Goal: Communication & Community: Answer question/provide support

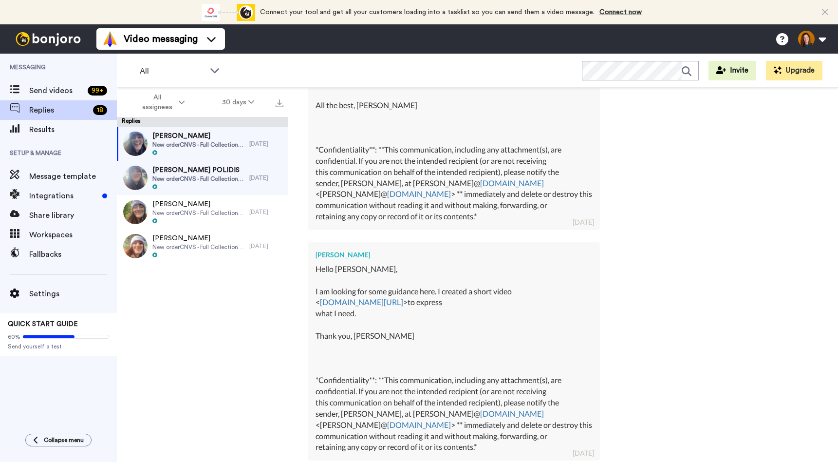
scroll to position [418, 0]
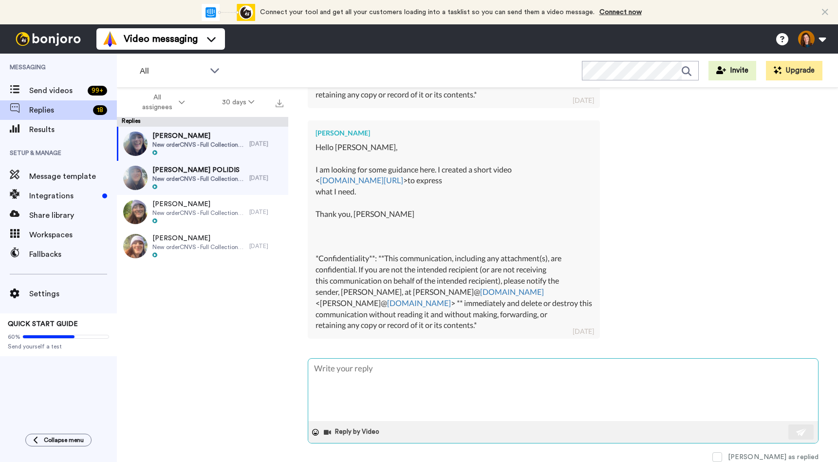
click at [359, 382] on textarea at bounding box center [563, 390] width 510 height 62
type textarea "H"
type textarea "x"
type textarea "He"
type textarea "x"
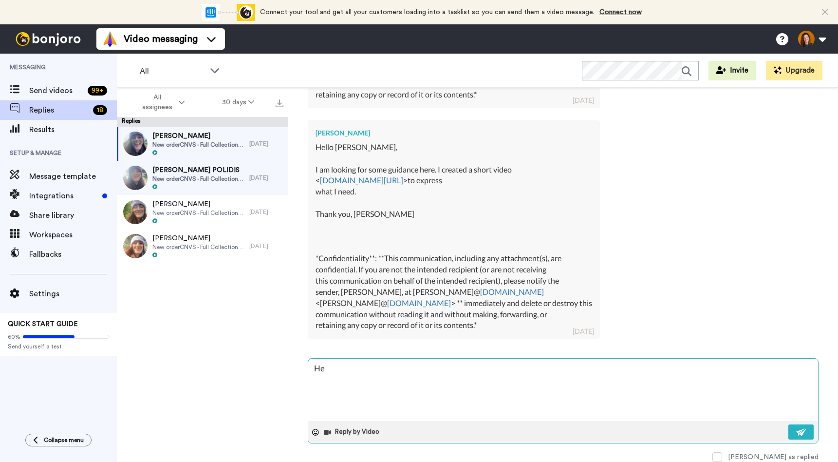
type textarea "Hey"
type textarea "x"
type textarea "Hey"
type textarea "x"
type textarea "Hey L"
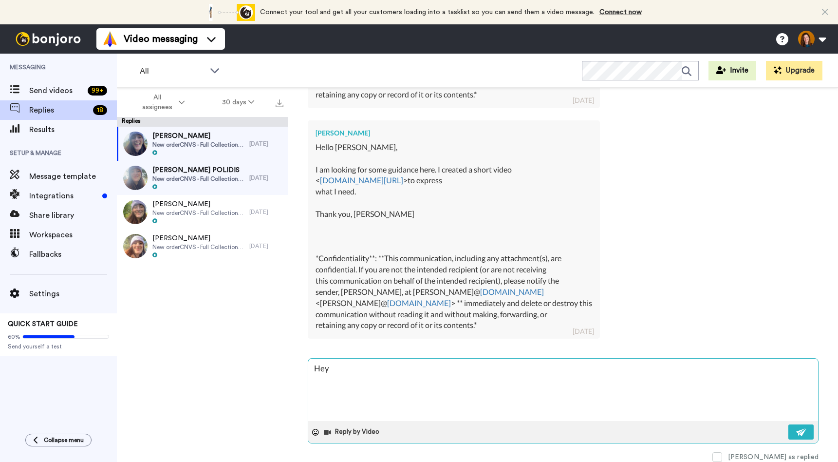
type textarea "x"
type textarea "Hey Lo"
type textarea "x"
type textarea "Hey [PERSON_NAME]"
type textarea "x"
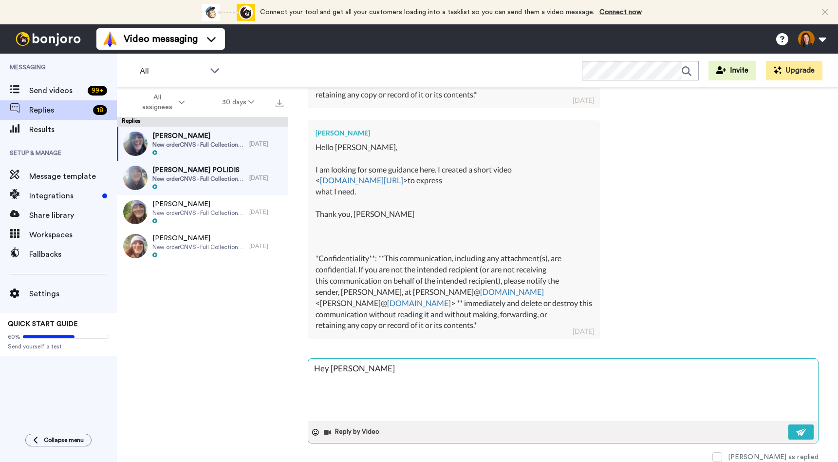
type textarea "Hey [PERSON_NAME]"
type textarea "x"
type textarea "Hey [PERSON_NAME]!"
type textarea "x"
type textarea "Hey [PERSON_NAME]!"
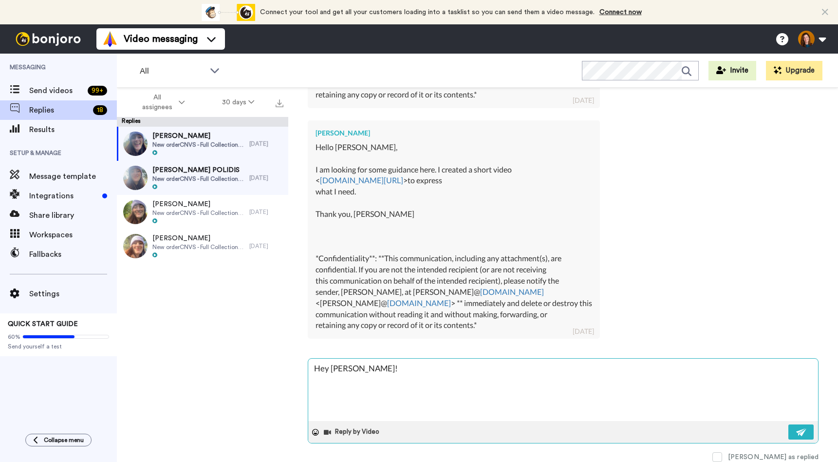
type textarea "x"
type textarea "Hey [PERSON_NAME]! N"
type textarea "x"
type textarea "Hey [PERSON_NAME]! No"
type textarea "x"
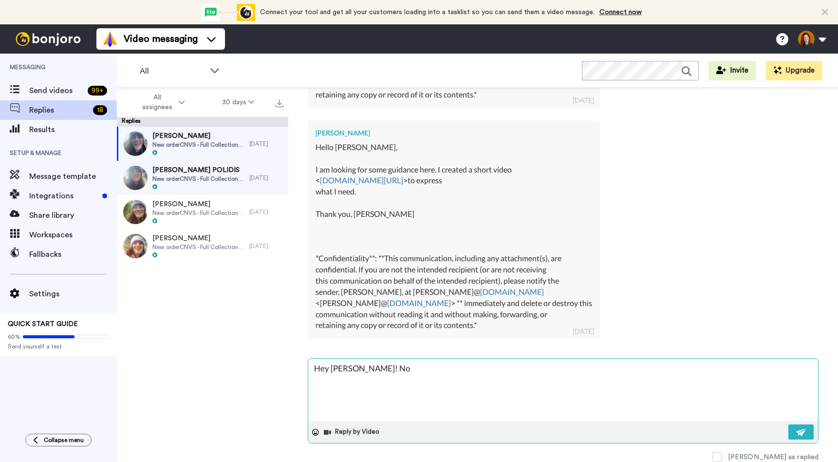
type textarea "Hey [PERSON_NAME]! Not"
type textarea "x"
type textarea "Hey [PERSON_NAME]! Not"
type textarea "x"
type textarea "Hey [PERSON_NAME]! Not s"
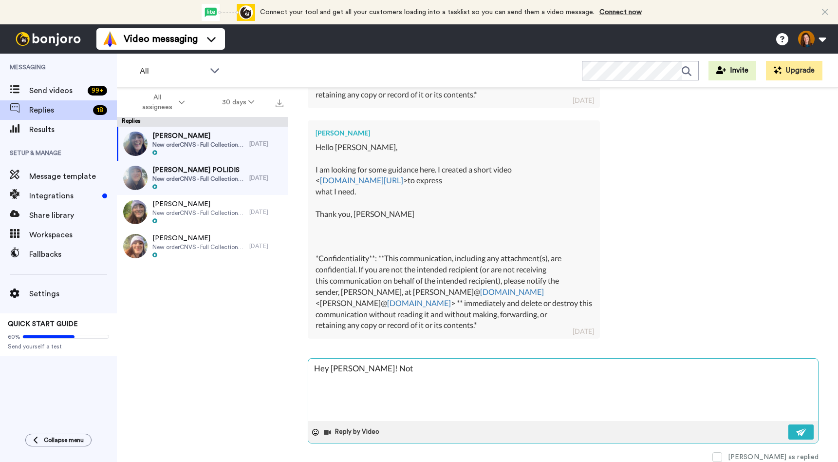
type textarea "x"
type textarea "Hey [PERSON_NAME]! Not su"
type textarea "x"
type textarea "Hey [PERSON_NAME]! Not sur"
type textarea "x"
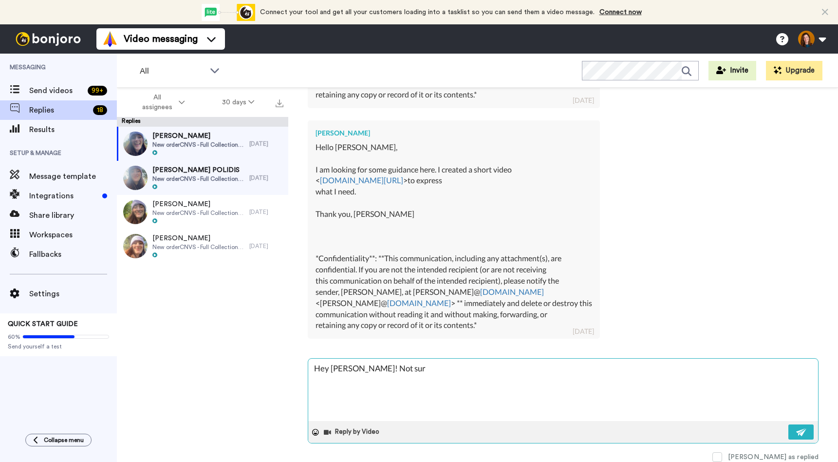
type textarea "Hey [PERSON_NAME]! Not sure"
type textarea "x"
type textarea "Hey [PERSON_NAME]! Not sure"
type textarea "x"
type textarea "Hey [PERSON_NAME]! Not sure i"
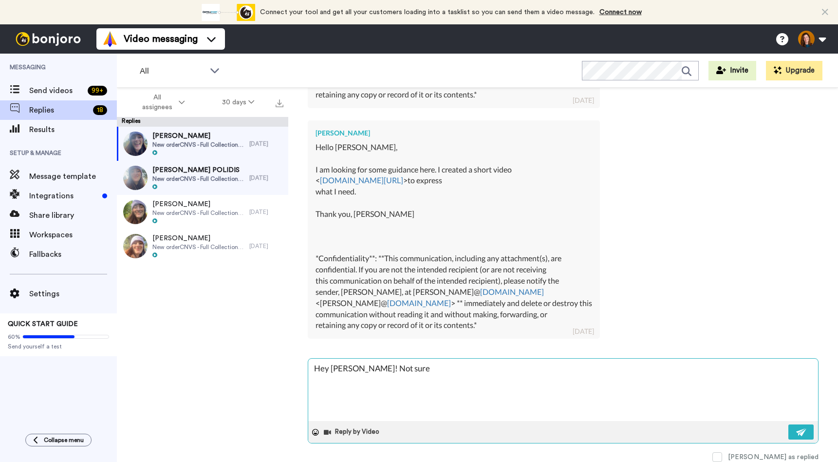
type textarea "x"
type textarea "Hey [PERSON_NAME]! Not sure if"
type textarea "x"
type textarea "Hey [PERSON_NAME]! Not sure if"
type textarea "x"
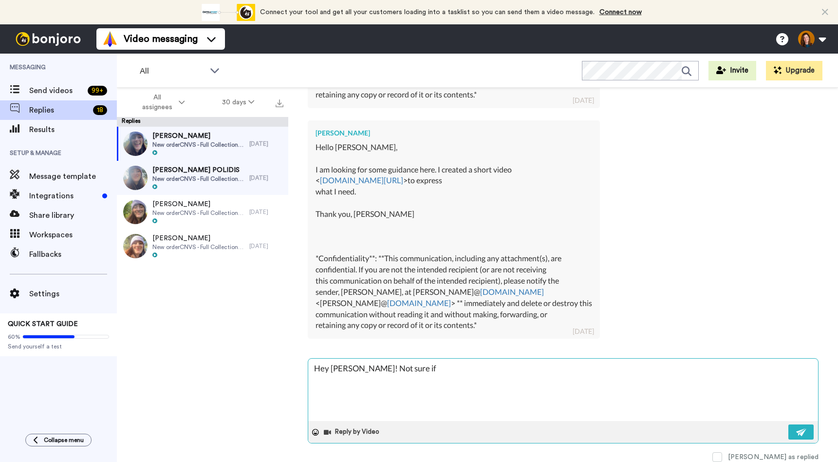
type textarea "Hey [PERSON_NAME]! Not sure if y"
type textarea "x"
type textarea "Hey Lori! Not sure if yo"
type textarea "x"
type textarea "Hey Lori! Not sure if you"
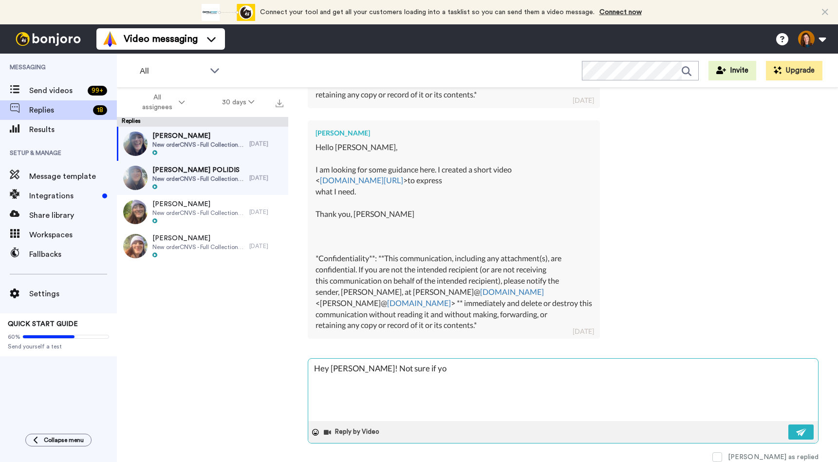
type textarea "x"
type textarea "Hey Lori! Not sure if you"
type textarea "x"
type textarea "Hey Lori! Not sure if you"
type textarea "x"
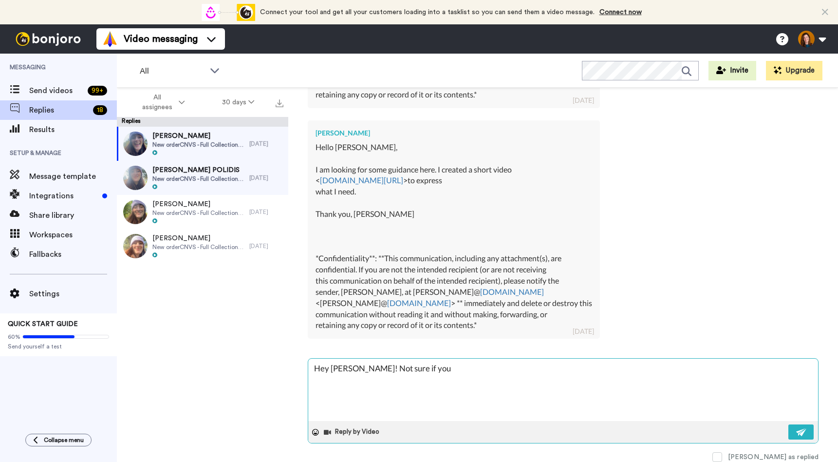
click at [406, 367] on textarea "Hey Lori! Not sure if you" at bounding box center [563, 390] width 510 height 62
type textarea "Hey Lori! Not sure if you g"
type textarea "x"
type textarea "Hey Lori! Not sure if you go"
type textarea "x"
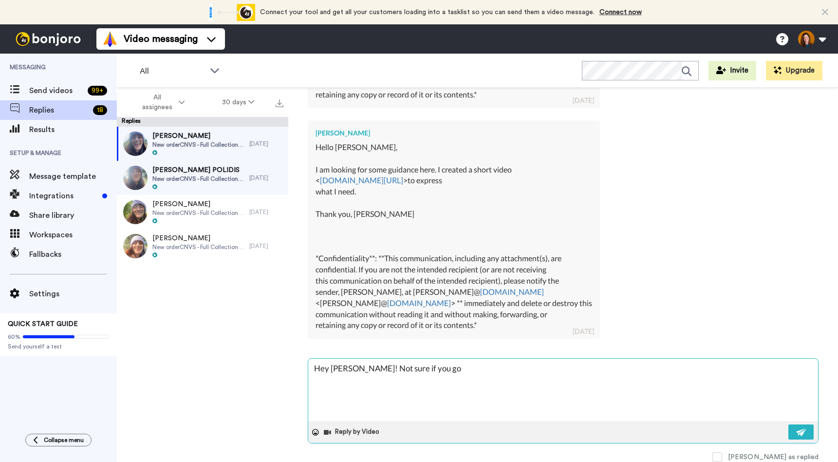
type textarea "Hey Lori! Not sure if you got"
type textarea "x"
type textarea "Hey Lori! Not sure if you got"
type textarea "x"
type textarea "Hey Lori! Not sure if you got t"
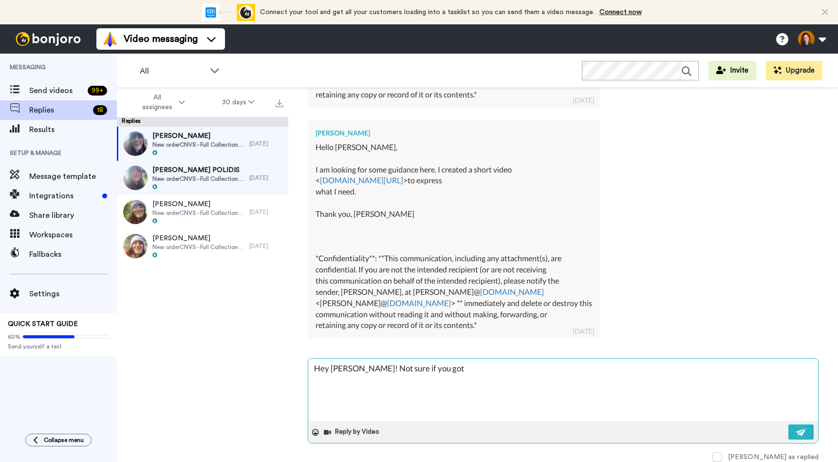
type textarea "x"
type textarea "Hey Lori! Not sure if you got th"
type textarea "x"
type textarea "Hey Lori! Not sure if you got the"
type textarea "x"
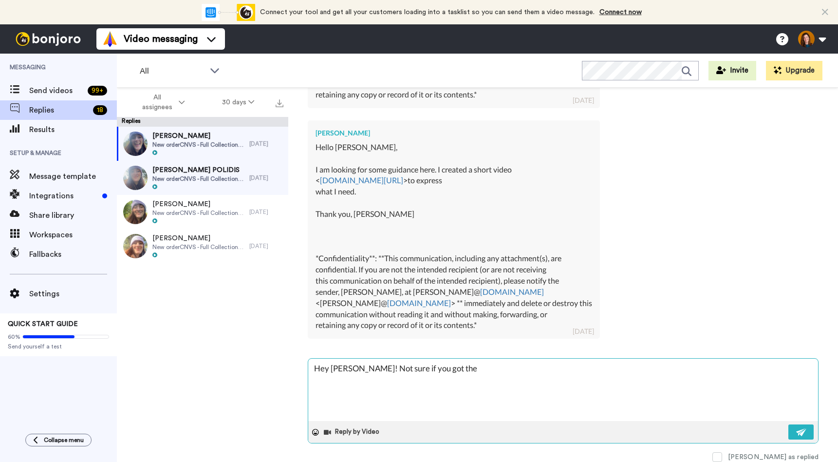
type textarea "Hey Lori! Not sure if you got the"
type textarea "x"
type textarea "Hey Lori! Not sure if you got the e"
type textarea "x"
type textarea "Hey Lori! Not sure if you got the em"
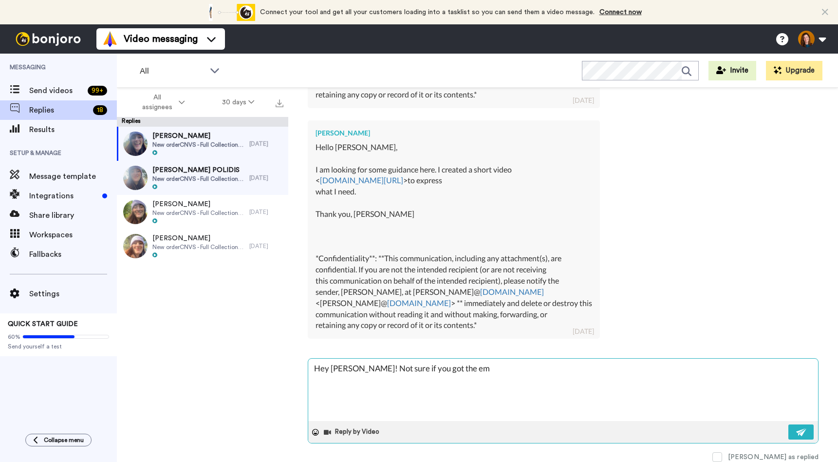
type textarea "x"
type textarea "Hey Lori! Not sure if you got the ema"
type textarea "x"
type textarea "Hey Lori! Not sure if you got the emai"
type textarea "x"
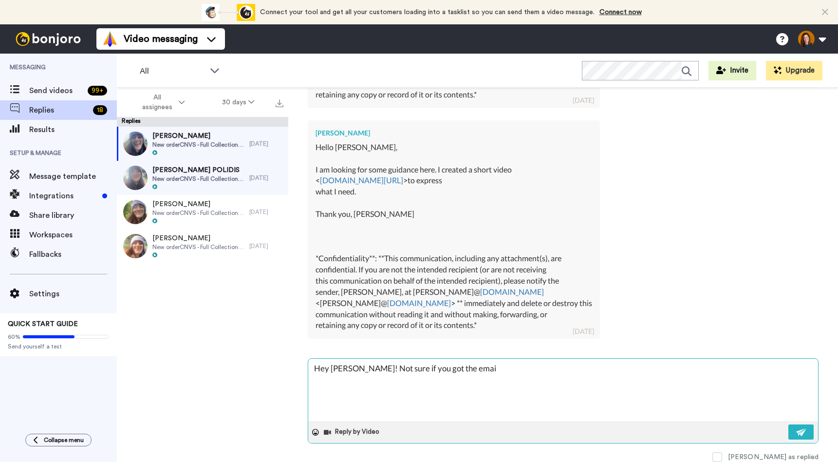
type textarea "Hey Lori! Not sure if you got the email"
type textarea "x"
type textarea "Hey Lori! Not sure if you got the email"
type textarea "x"
type textarea "Hey Lori! Not sure if you got the email I"
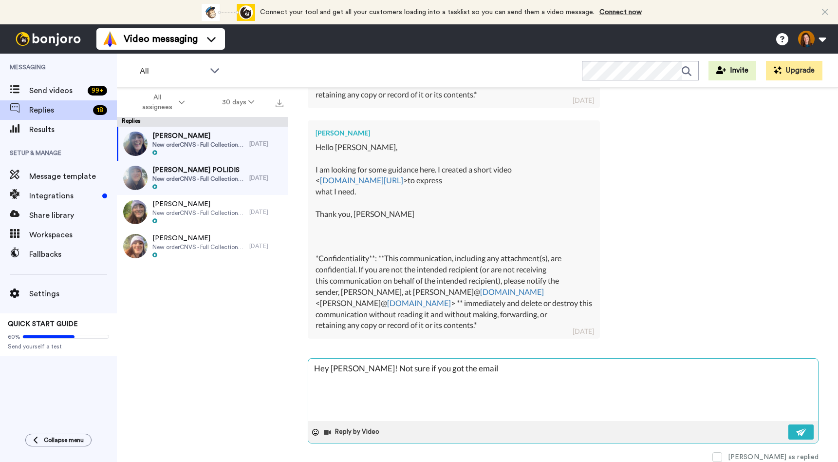
type textarea "x"
type textarea "Hey Lori! Not sure if you got the email I"
type textarea "x"
type textarea "Hey Lori! Not sure if you got the email I s"
type textarea "x"
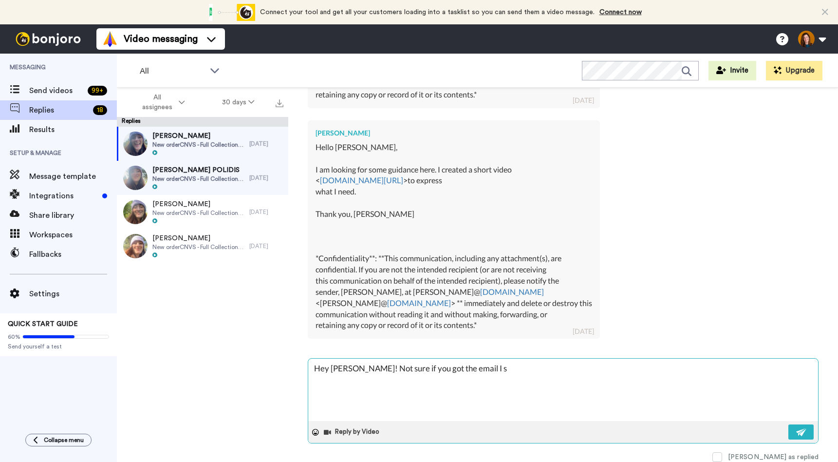
type textarea "Hey Lori! Not sure if you got the email I sn"
type textarea "x"
type textarea "Hey Lori! Not sure if you got the email I sne"
type textarea "x"
type textarea "Hey Lori! Not sure if you got the email I sn"
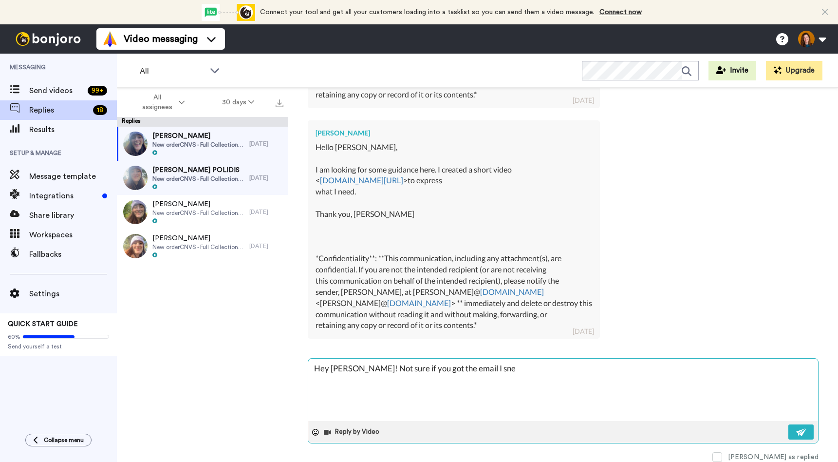
type textarea "x"
type textarea "Hey Lori! Not sure if you got the email I s"
type textarea "x"
type textarea "Hey Lori! Not sure if you got the email I se"
type textarea "x"
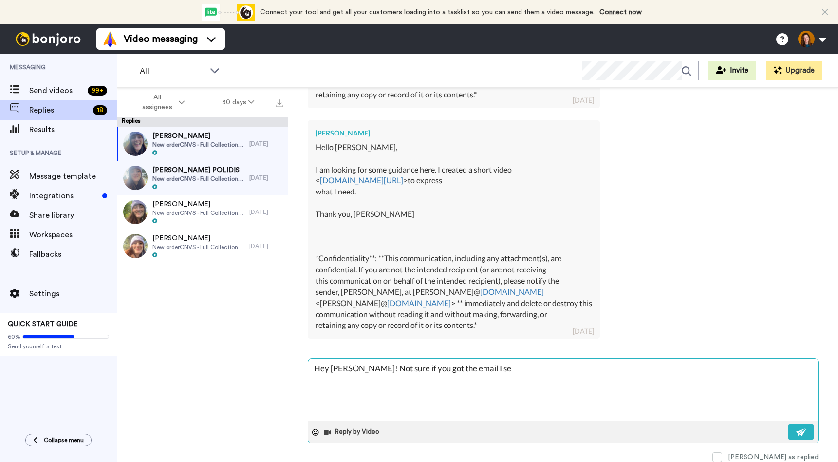
type textarea "Hey Lori! Not sure if you got the email I sen"
type textarea "x"
type textarea "Hey Lori! Not sure if you got the email I sent"
type textarea "x"
type textarea "Hey Lori! Not sure if you got the email I sent"
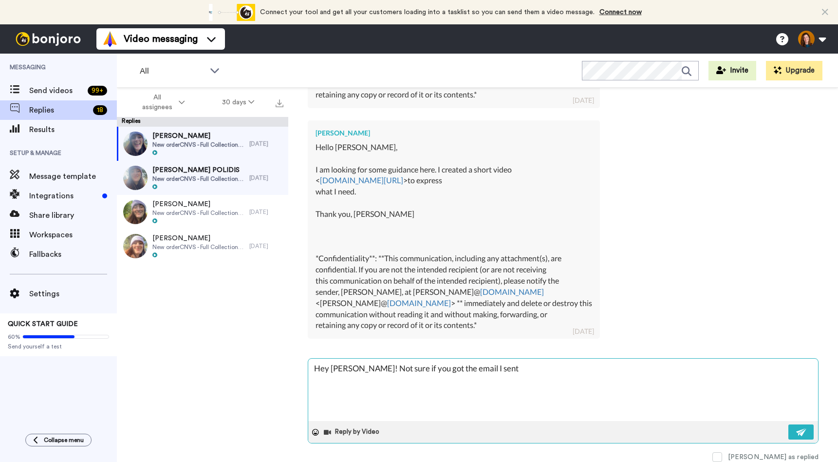
type textarea "x"
type textarea "Hey Lori! Not sure if you got the email I sent y"
type textarea "x"
type textarea "Hey Lori! Not sure if you got the email I sent ye"
type textarea "x"
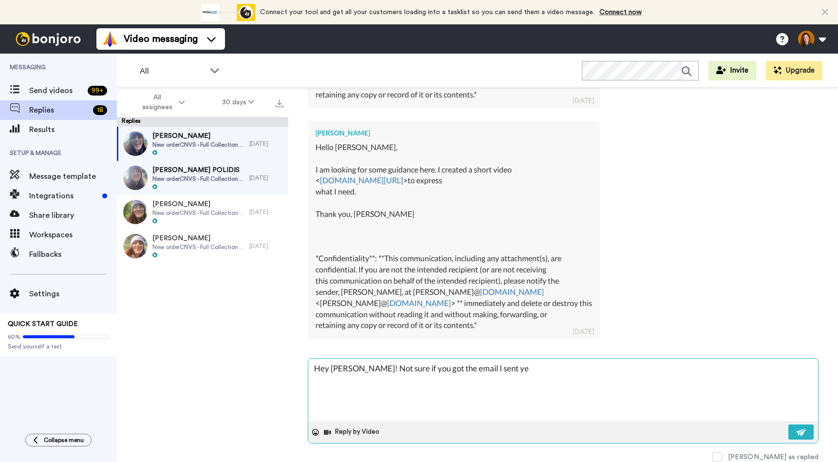
type textarea "Hey Lori! Not sure if you got the email I sent yes"
type textarea "x"
type textarea "Hey Lori! Not sure if you got the email I sent yese"
type textarea "x"
type textarea "Hey Lori! Not sure if you got the email I sent yes"
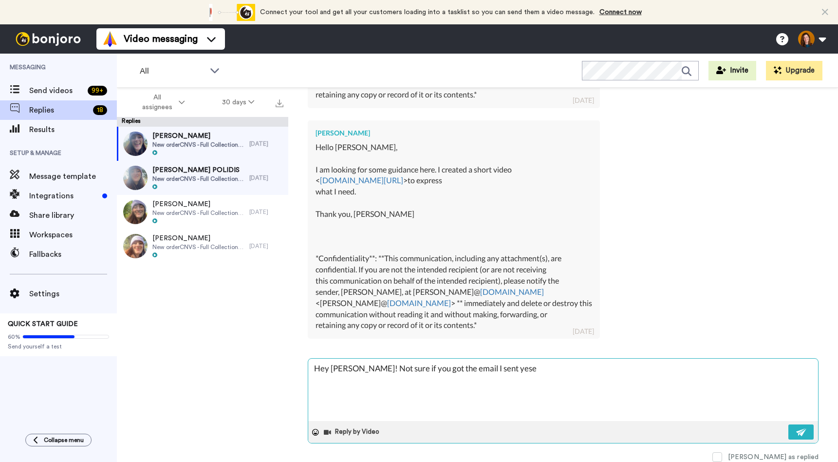
type textarea "x"
type textarea "Hey Lori! Not sure if you got the email I sent yest"
type textarea "x"
type textarea "Hey Lori! Not sure if you got the email I sent yeste"
type textarea "x"
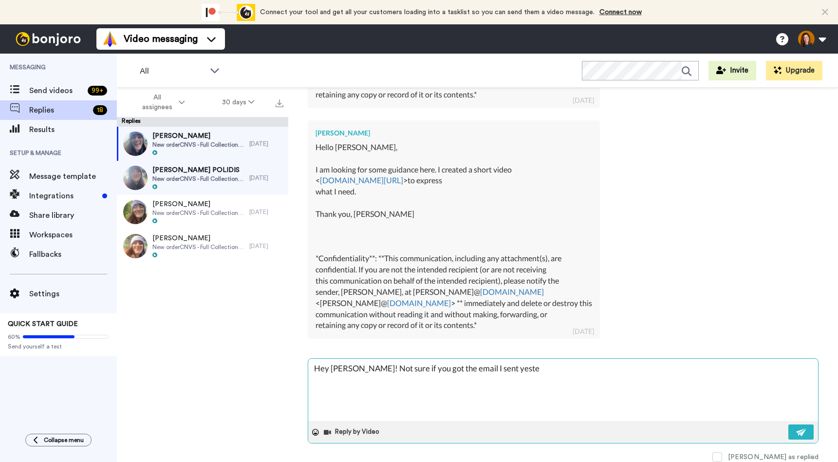
type textarea "Hey Lori! Not sure if you got the email I sent yester"
type textarea "x"
type textarea "Hey Lori! Not sure if you got the email I sent yesterd"
type textarea "x"
type textarea "Hey Lori! Not sure if you got the email I sent yesterda"
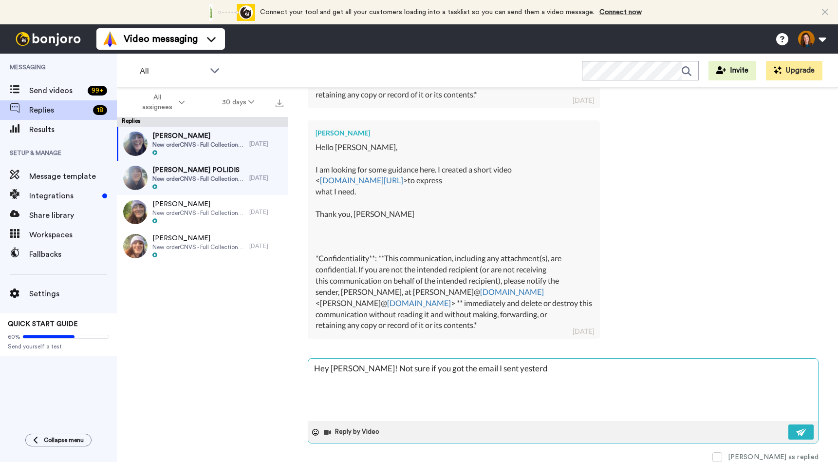
type textarea "x"
type textarea "Hey Lori! Not sure if you got the email I sent yesterday"
type textarea "x"
type textarea "Hey Lori! Not sure if you got the email I sent yesterday,"
type textarea "x"
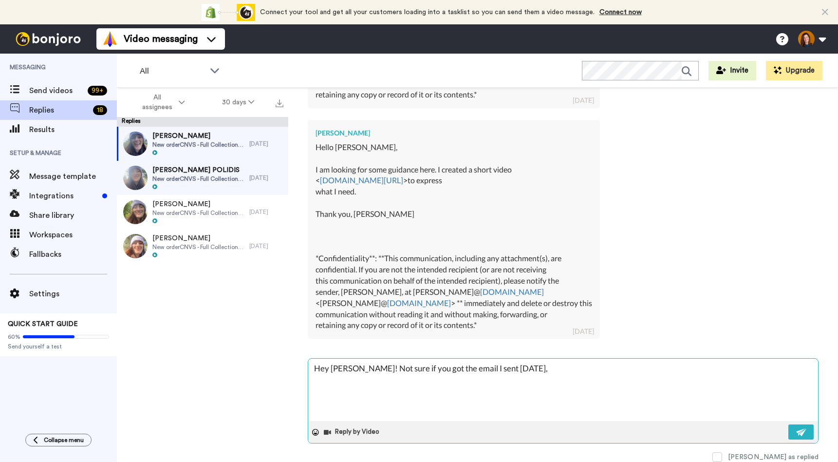
type textarea "Hey Lori! Not sure if you got the email I sent yesterday,"
type textarea "x"
type textarea "Hey Lori! Not sure if you got the email I sent yesterday, b"
type textarea "x"
type textarea "Hey Lori! Not sure if you got the email I sent yesterday, bu"
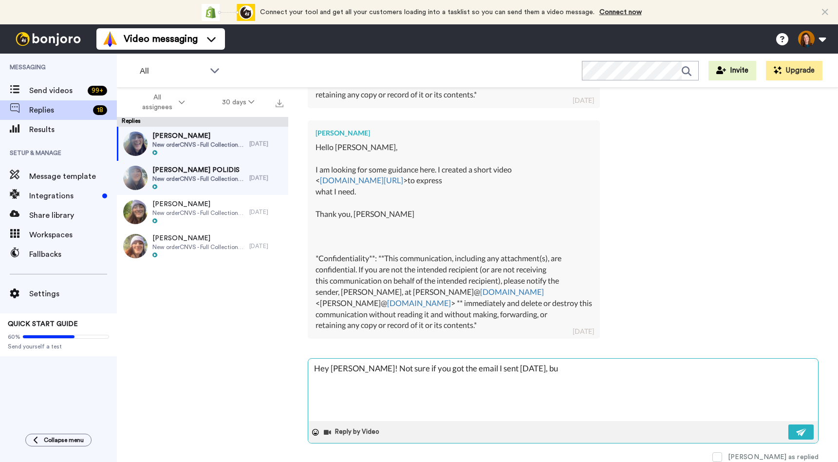
type textarea "x"
type textarea "Hey Lori! Not sure if you got the email I sent yesterday, but"
type textarea "x"
type textarea "Hey Lori! Not sure if you got the email I sent yesterday, but"
type textarea "x"
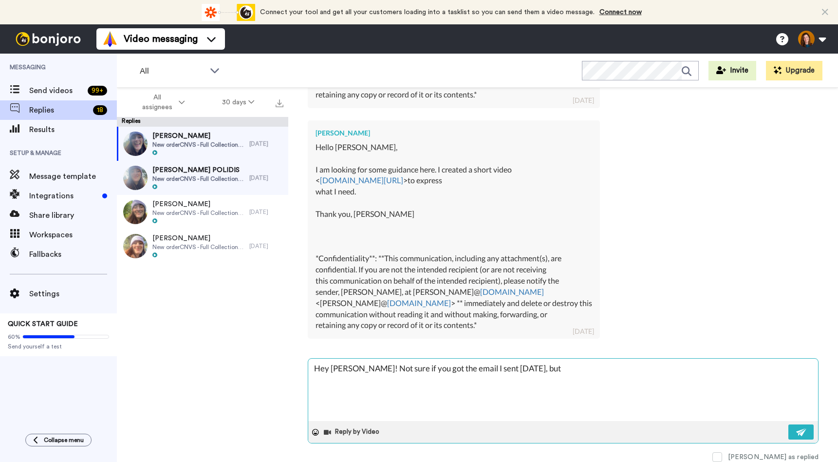
type textarea "Hey Lori! Not sure if you got the email I sent yesterday, but t"
type textarea "x"
type textarea "Hey Lori! Not sure if you got the email I sent yesterday, but th"
type textarea "x"
type textarea "Hey Lori! Not sure if you got the email I sent yesterday, but tho"
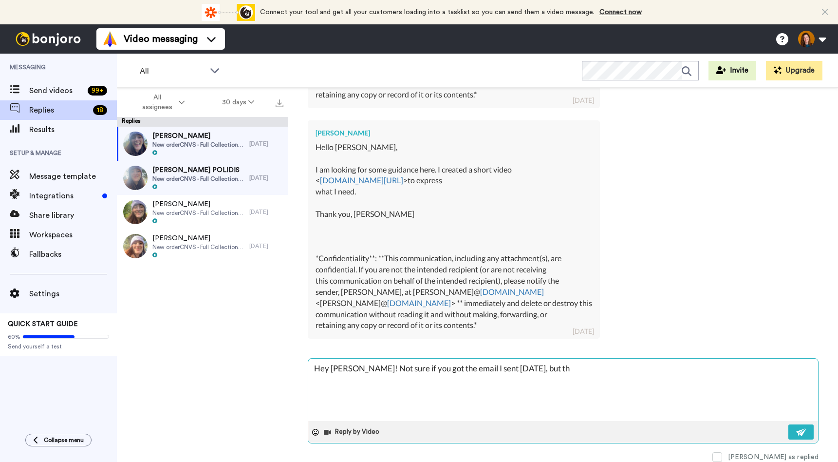
type textarea "x"
type textarea "Hey Lori! Not sure if you got the email I sent yesterday, but thou"
type textarea "x"
type textarea "Hey Lori! Not sure if you got the email I sent yesterday, but thoug"
type textarea "x"
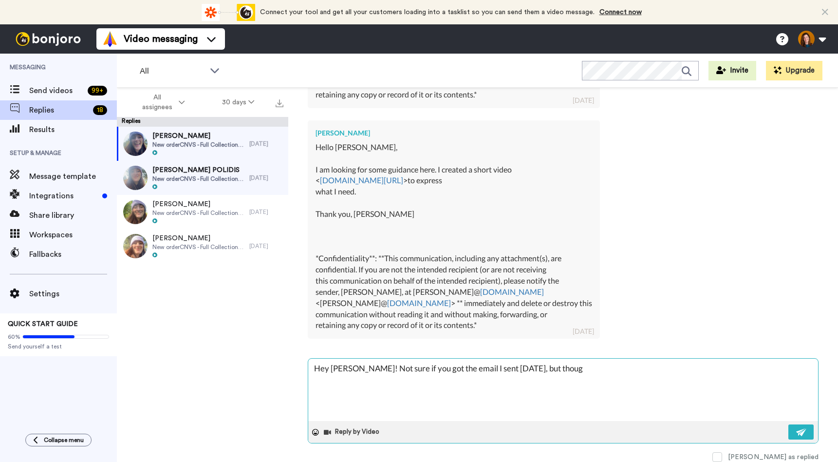
type textarea "Hey Lori! Not sure if you got the email I sent yesterday, but though"
type textarea "x"
type textarea "Hey Lori! Not sure if you got the email I sent yesterday, but thought"
type textarea "x"
type textarea "Hey Lori! Not sure if you got the email I sent yesterday, but thought"
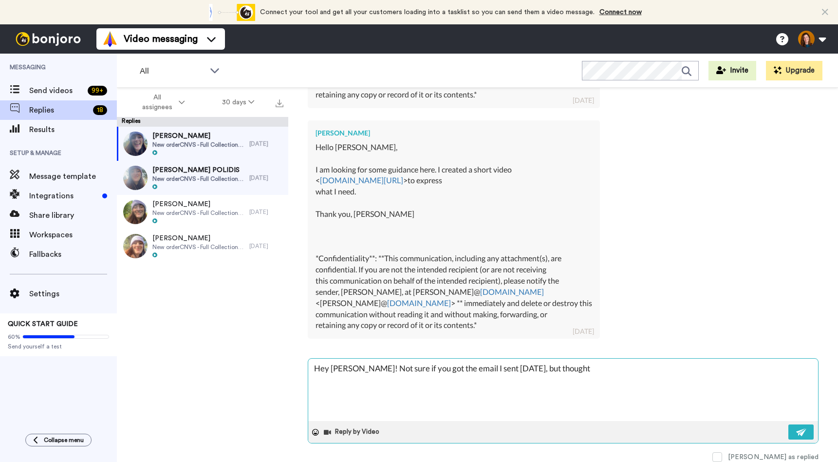
type textarea "x"
type textarea "Hey Lori! Not sure if you got the email I sent yesterday, but thought I"
type textarea "x"
type textarea "Hey Lori! Not sure if you got the email I sent yesterday, but thought I'"
type textarea "x"
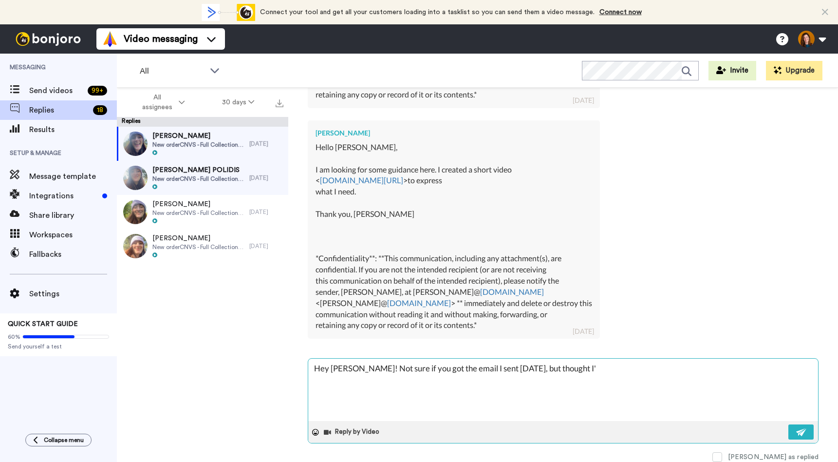
type textarea "Hey Lori! Not sure if you got the email I sent yesterday, but thought I'd"
type textarea "x"
type textarea "Hey Lori! Not sure if you got the email I sent yesterday, but thought I'"
type textarea "x"
type textarea "Hey Lori! Not sure if you got the email I sent yesterday, but thought I'd"
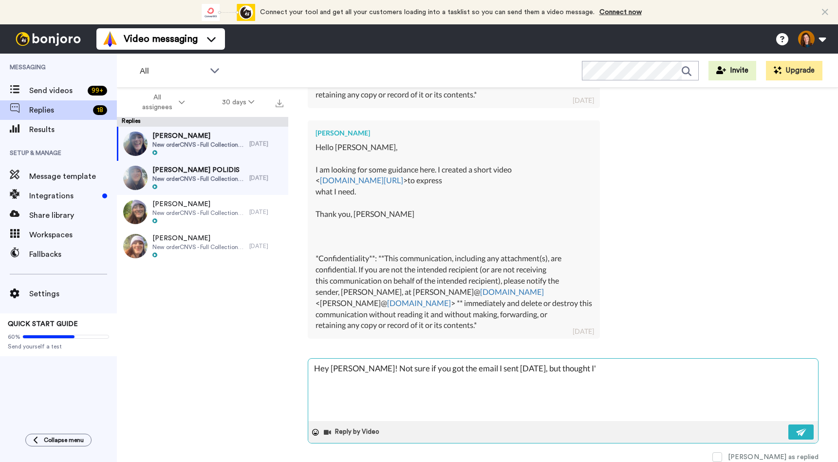
type textarea "x"
type textarea "Hey Lori! Not sure if you got the email I sent yesterday, but thought I'd"
type textarea "x"
type textarea "Hey Lori! Not sure if you got the email I sent yesterday, but thought I'd s"
type textarea "x"
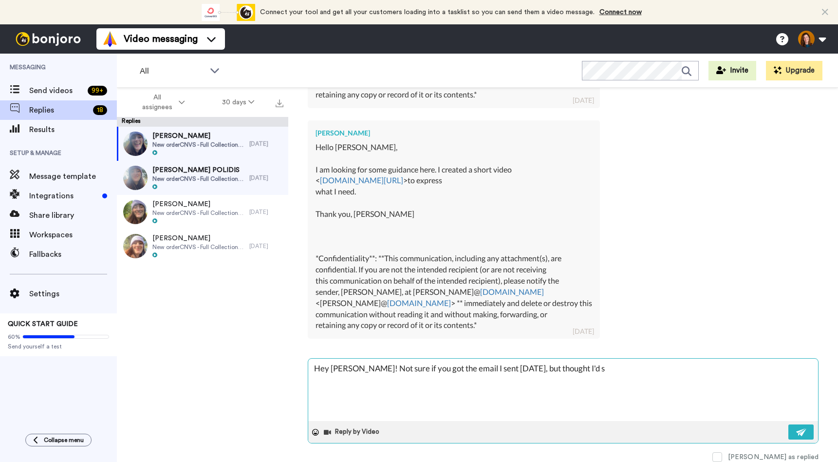
type textarea "Hey Lori! Not sure if you got the email I sent yesterday, but thought I'd se"
type textarea "x"
type textarea "Hey Lori! Not sure if you got the email I sent yesterday, but thought I'd sen"
type textarea "x"
type textarea "Hey Lori! Not sure if you got the email I sent yesterday, but thought I'd send"
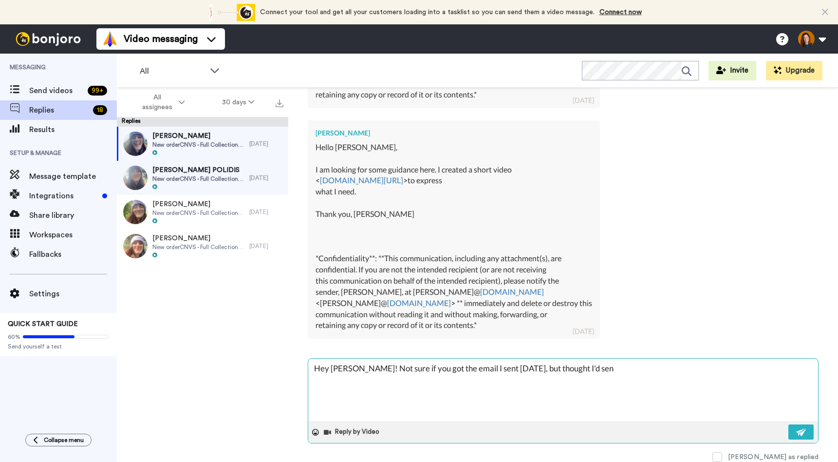
type textarea "x"
type textarea "Hey Lori! Not sure if you got the email I sent yesterday, but thought I'd send"
type textarea "x"
type textarea "Hey Lori! Not sure if you got the email I sent yesterday, but thought I'd send i"
type textarea "x"
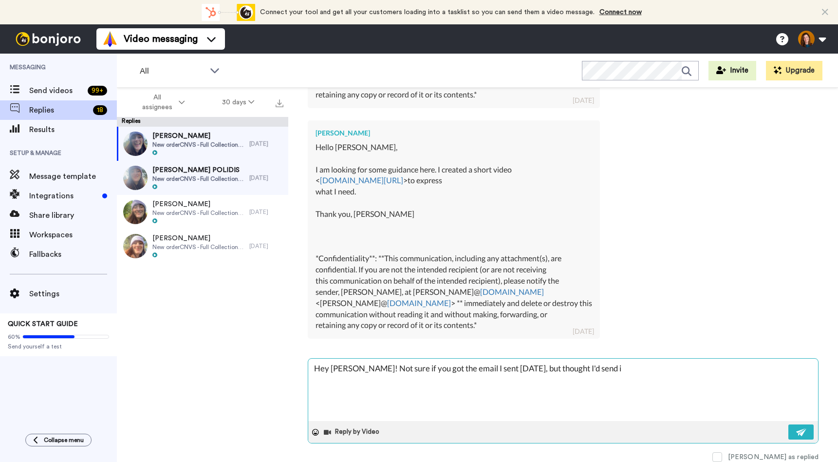
type textarea "Hey Lori! Not sure if you got the email I sent yesterday, but thought I'd send …"
type textarea "x"
type textarea "Hey Lori! Not sure if you got the email I sent yesterday, but thought I'd send …"
type textarea "x"
type textarea "Hey Lori! Not sure if you got the email I sent yesterday, but thought I'd send …"
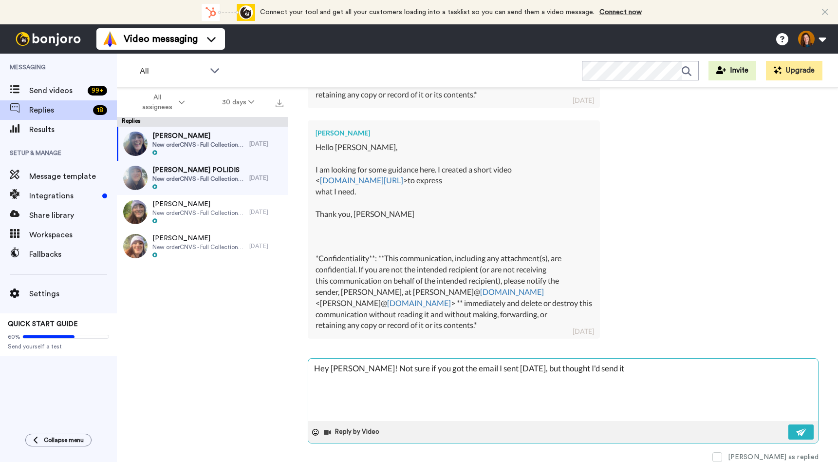
type textarea "x"
type textarea "Hey Lori! Not sure if you got the email I sent yesterday, but thought I'd send …"
type textarea "x"
type textarea "Hey Lori! Not sure if you got the email I sent yesterday, but thought I'd send …"
type textarea "x"
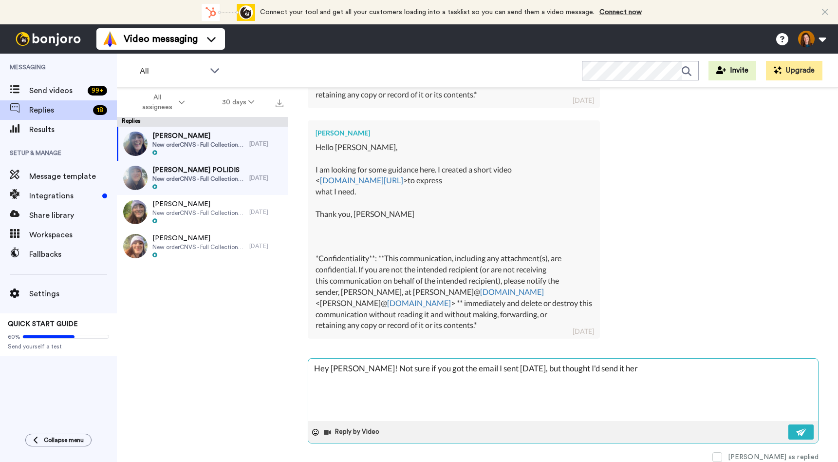
type textarea "Hey Lori! Not sure if you got the email I sent yesterday, but thought I'd send …"
type textarea "x"
type textarea "Hey Lori! Not sure if you got the email I sent yesterday, but thought I'd send …"
type textarea "x"
type textarea "Hey Lori! Not sure if you got the email I sent yesterday, but thought I'd send …"
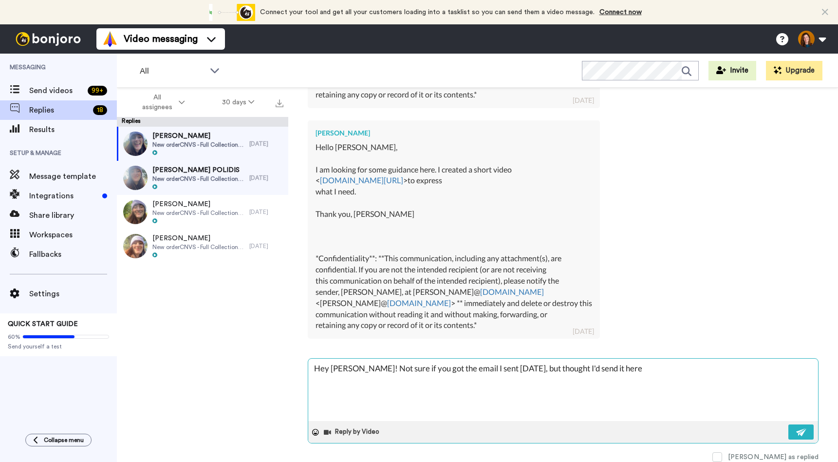
type textarea "x"
type textarea "Hey Lori! Not sure if you got the email I sent yesterday, but thought I'd send …"
type textarea "x"
type textarea "Hey Lori! Not sure if you got the email I sent yesterday, but thought I'd send …"
type textarea "x"
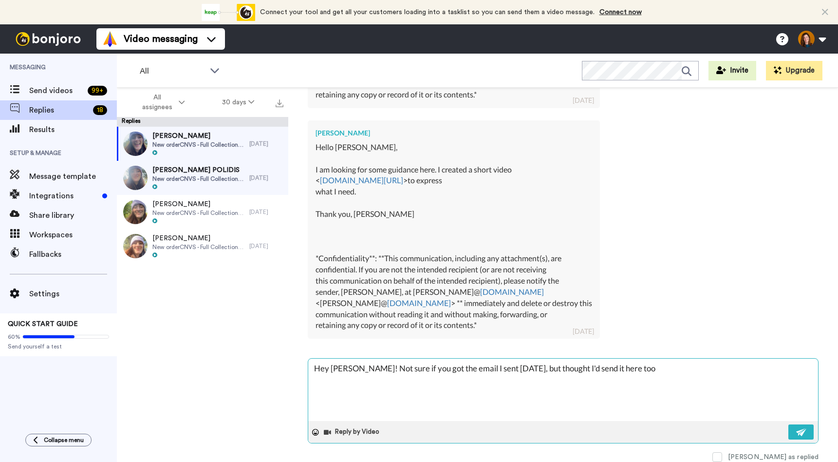
type textarea "Hey Lori! Not sure if you got the email I sent yesterday, but thought I'd send …"
type textarea "x"
paste textarea "Hey Lori, Thanks a lot for your message! Here’s a Loom recording right back at’…"
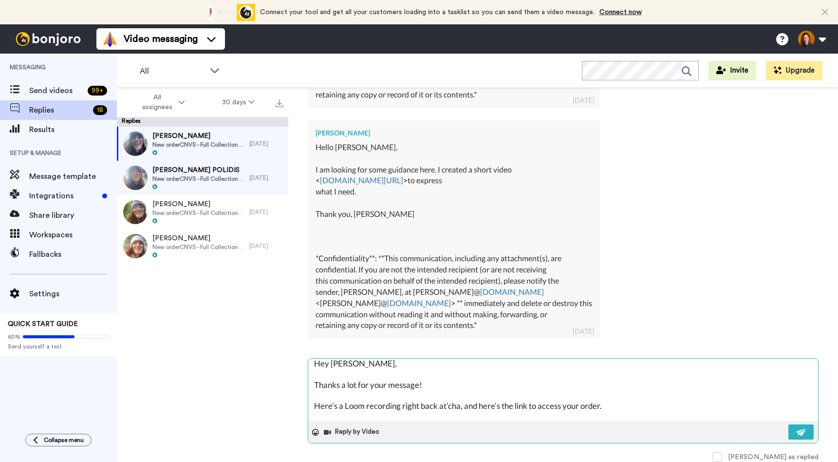
scroll to position [25, 0]
click at [459, 406] on textarea "Hey Lori! Not sure if you got the email I sent yesterday, but thought I'd send …" at bounding box center [563, 390] width 510 height 62
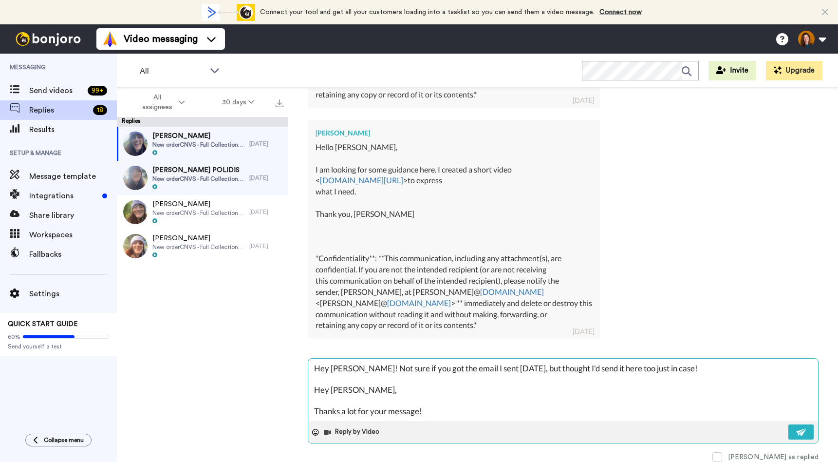
click at [705, 364] on textarea "Hey Lori! Not sure if you got the email I sent yesterday, but thought I'd send …" at bounding box center [563, 390] width 510 height 62
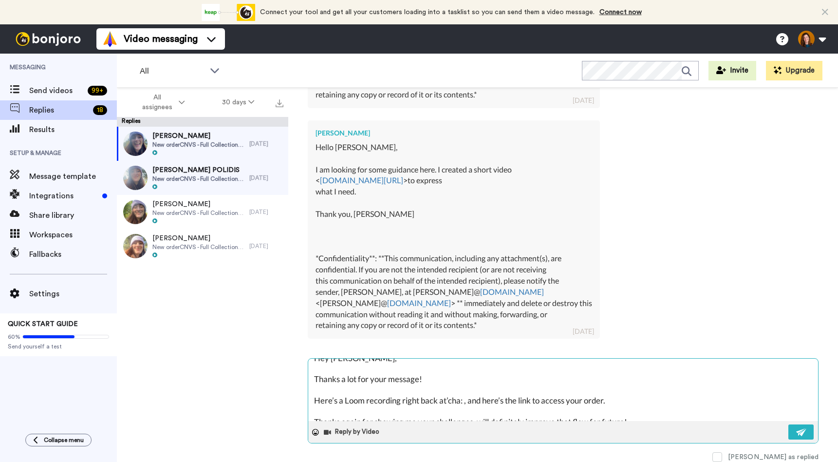
scroll to position [54, 0]
click at [461, 400] on textarea "Hey Lori! Not sure if you got the email I sent yesterday, but thought I'd send …" at bounding box center [563, 390] width 510 height 62
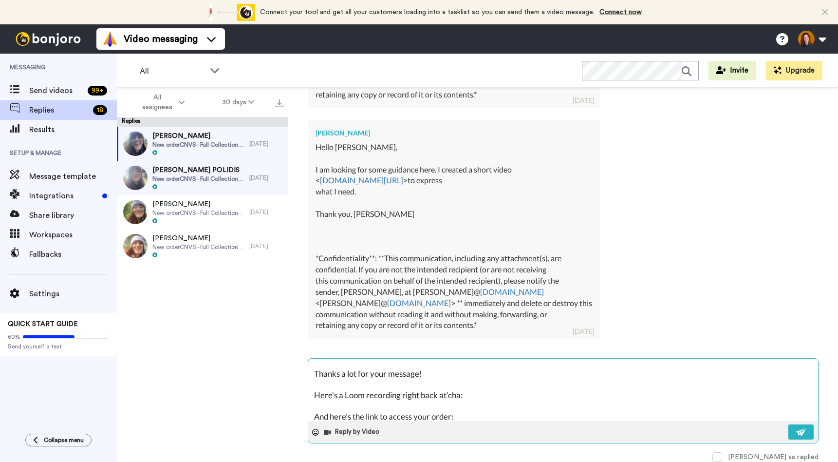
paste textarea "https://app.lemonsqueezy.com/my-orders"
click at [492, 391] on textarea "Hey Lori! Not sure if you got the email I sent yesterday, but thought I'd send …" at bounding box center [563, 390] width 510 height 62
paste textarea "https://www.loom.com/share/8a9b34c497c740cc8dc026749d80c440?sid=f29cd0c0-6a31-4…"
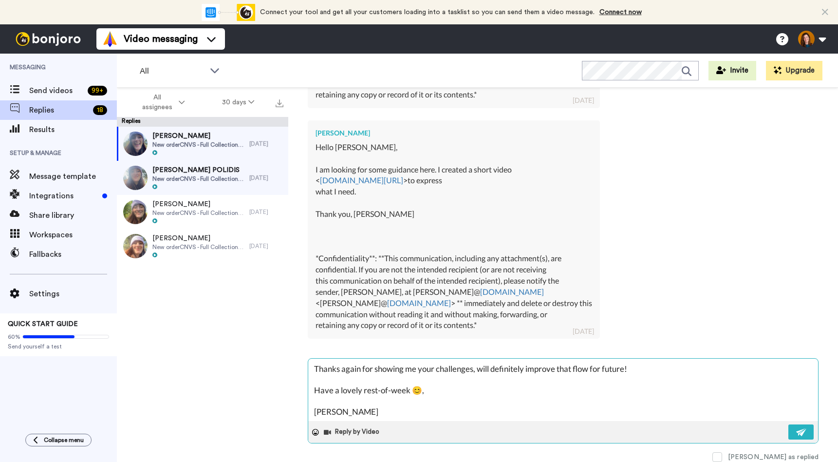
scroll to position [149, 0]
click at [797, 431] on img at bounding box center [802, 432] width 11 height 8
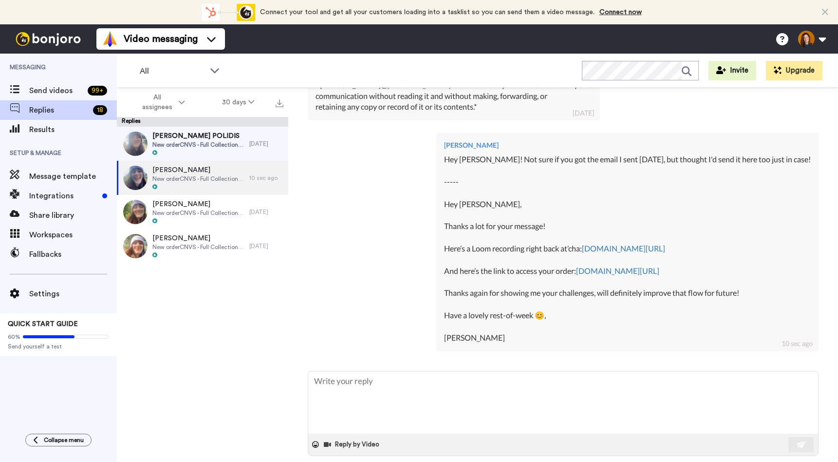
scroll to position [648, 0]
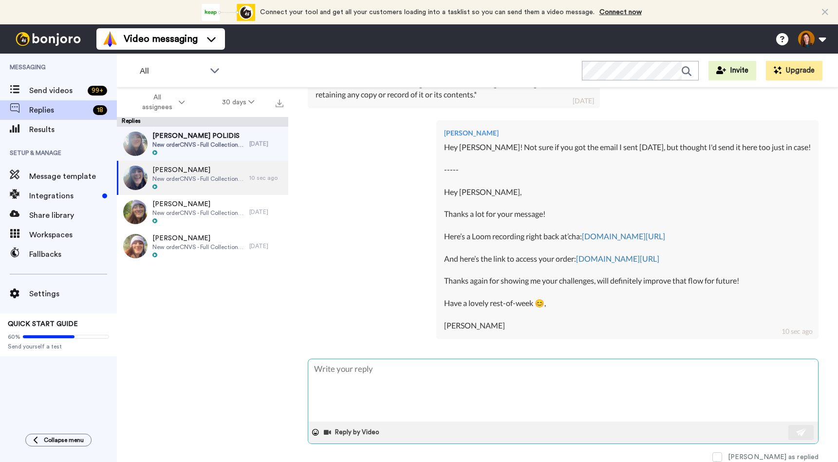
click at [410, 409] on textarea at bounding box center [563, 390] width 510 height 62
